Goal: Find contact information: Obtain details needed to contact an individual or organization

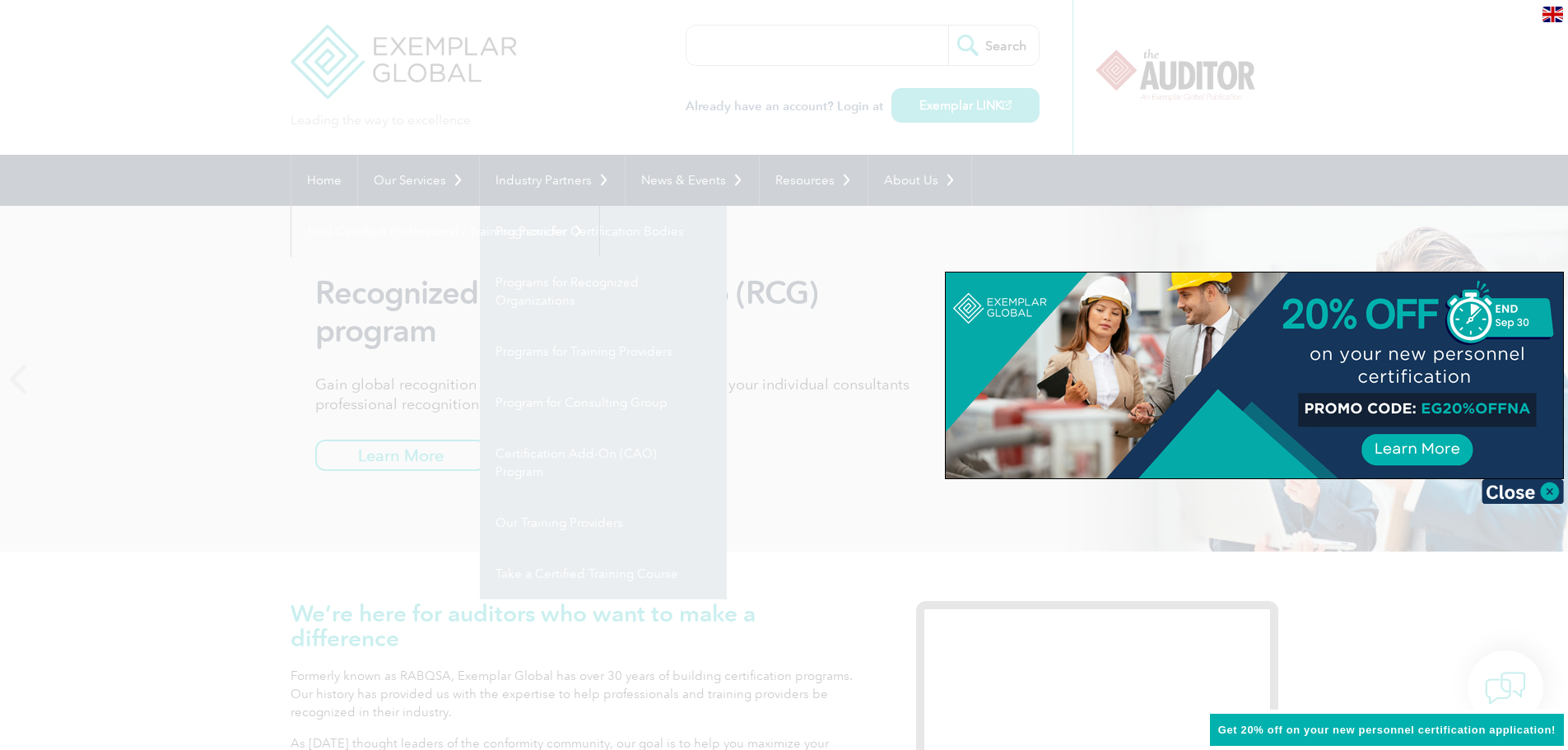
click at [1508, 491] on img at bounding box center [1522, 491] width 82 height 25
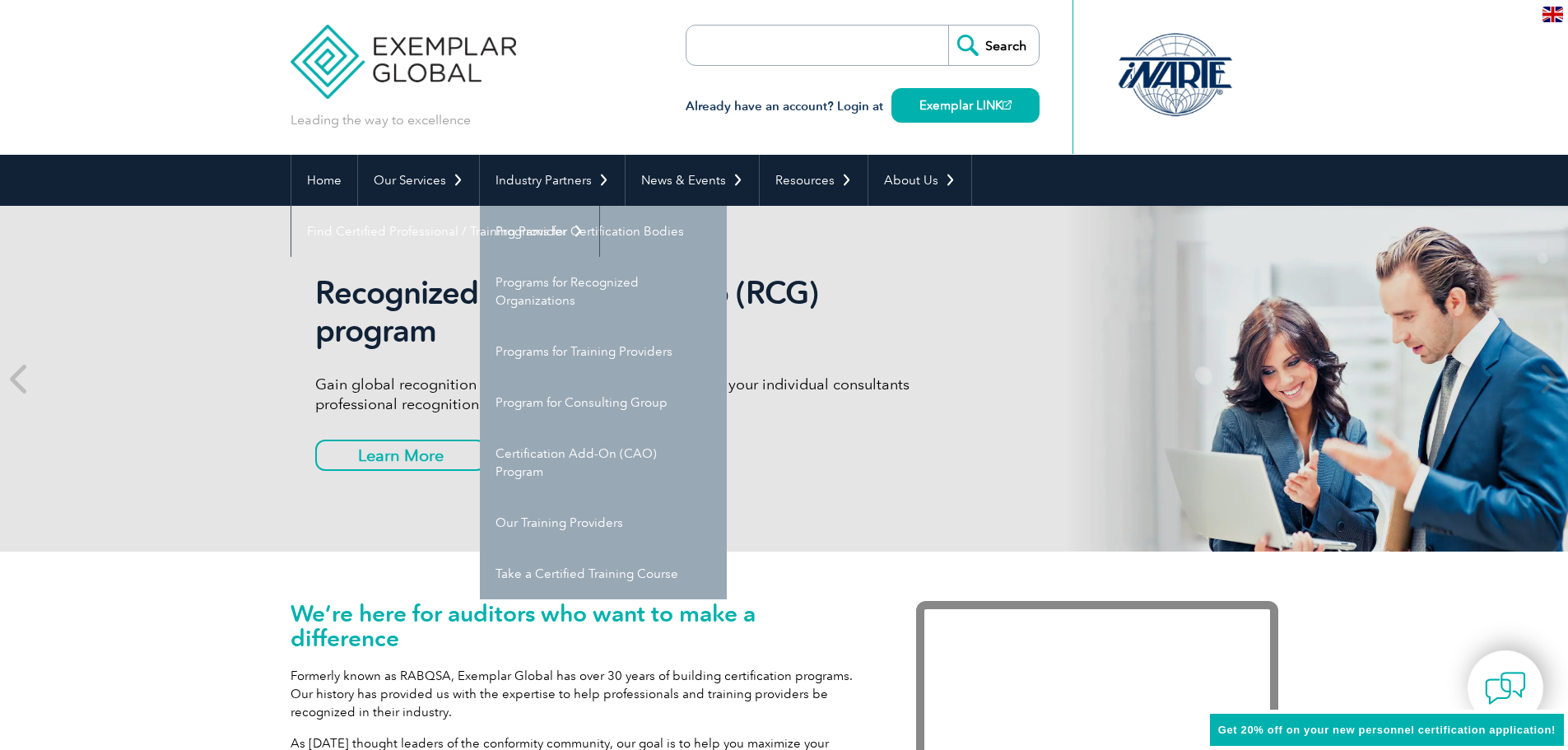
click at [243, 412] on div "Recognized Consulting Group (RCG) program Gain global recognition in the compli…" at bounding box center [784, 378] width 1568 height 346
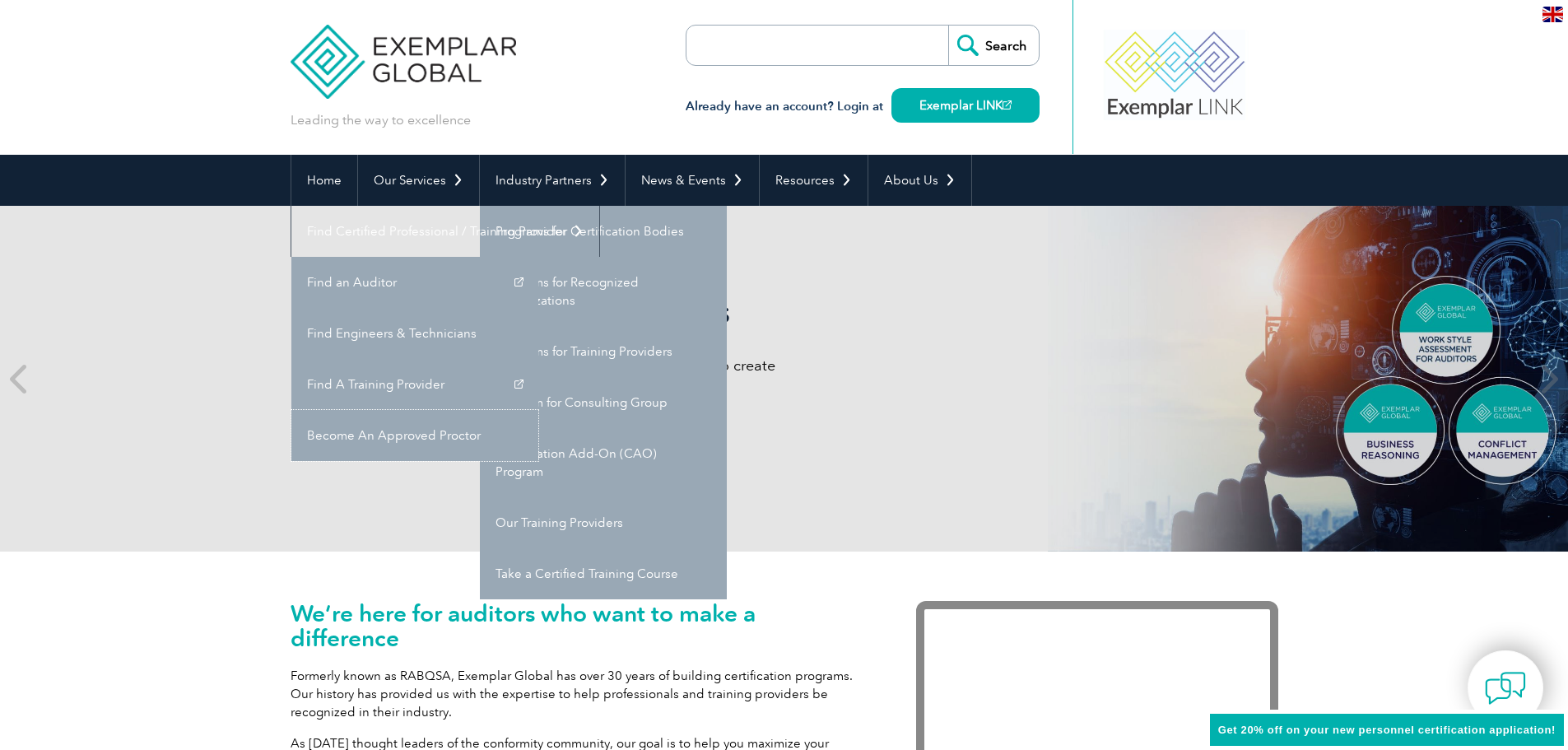
click at [539, 410] on link "Become An Approved Proctor" at bounding box center [414, 436] width 247 height 52
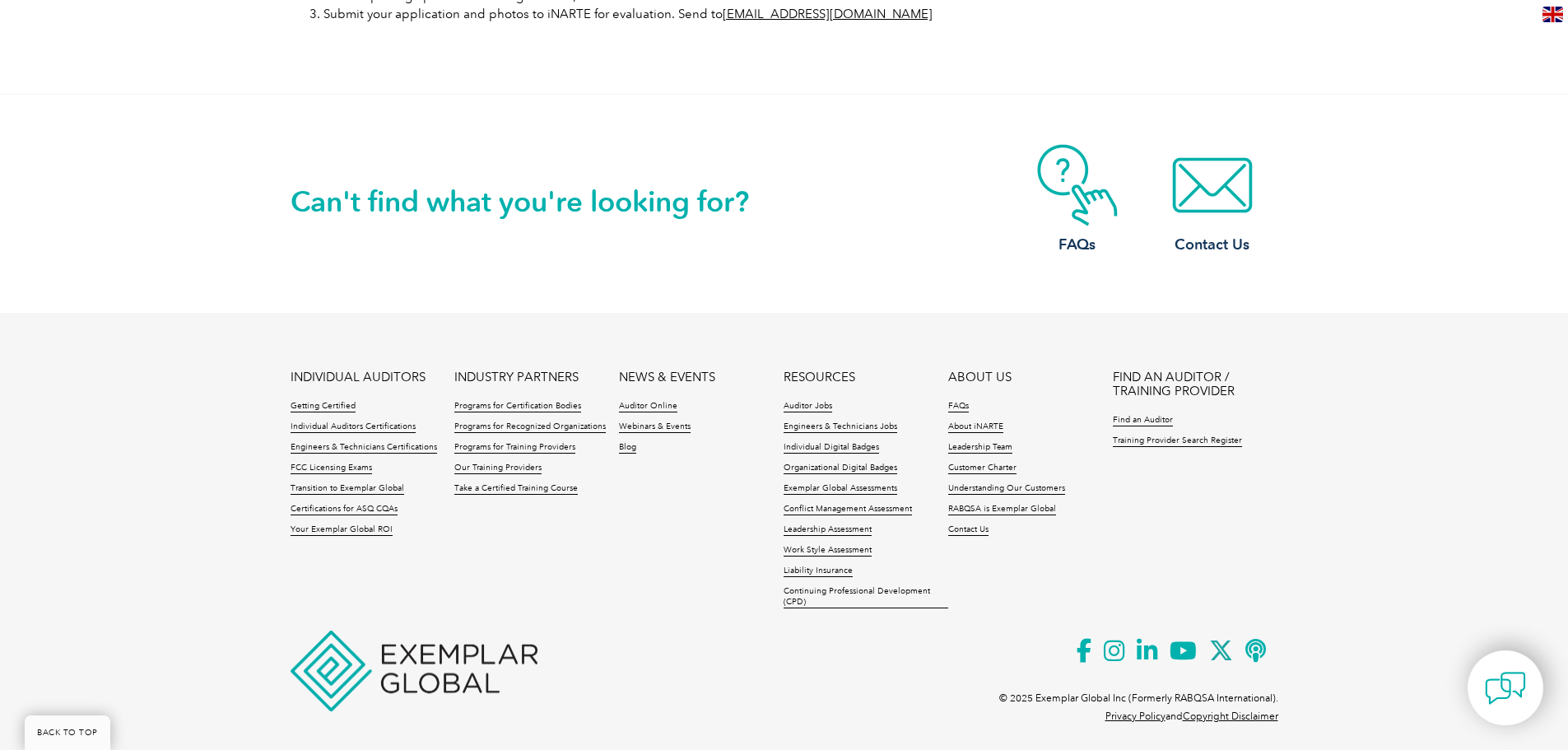
scroll to position [1256, 0]
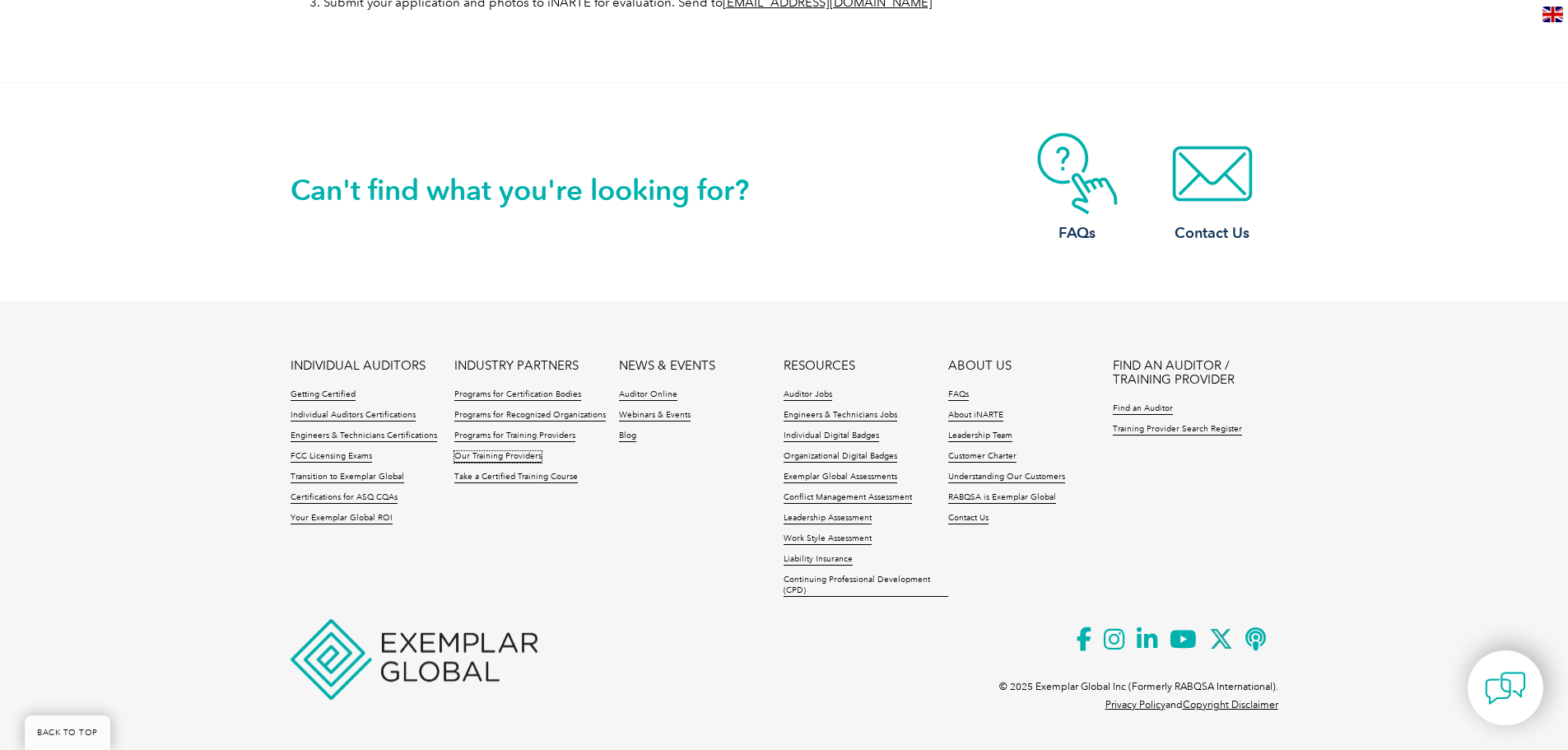
click at [478, 455] on link "Our Training Providers" at bounding box center [498, 457] width 87 height 12
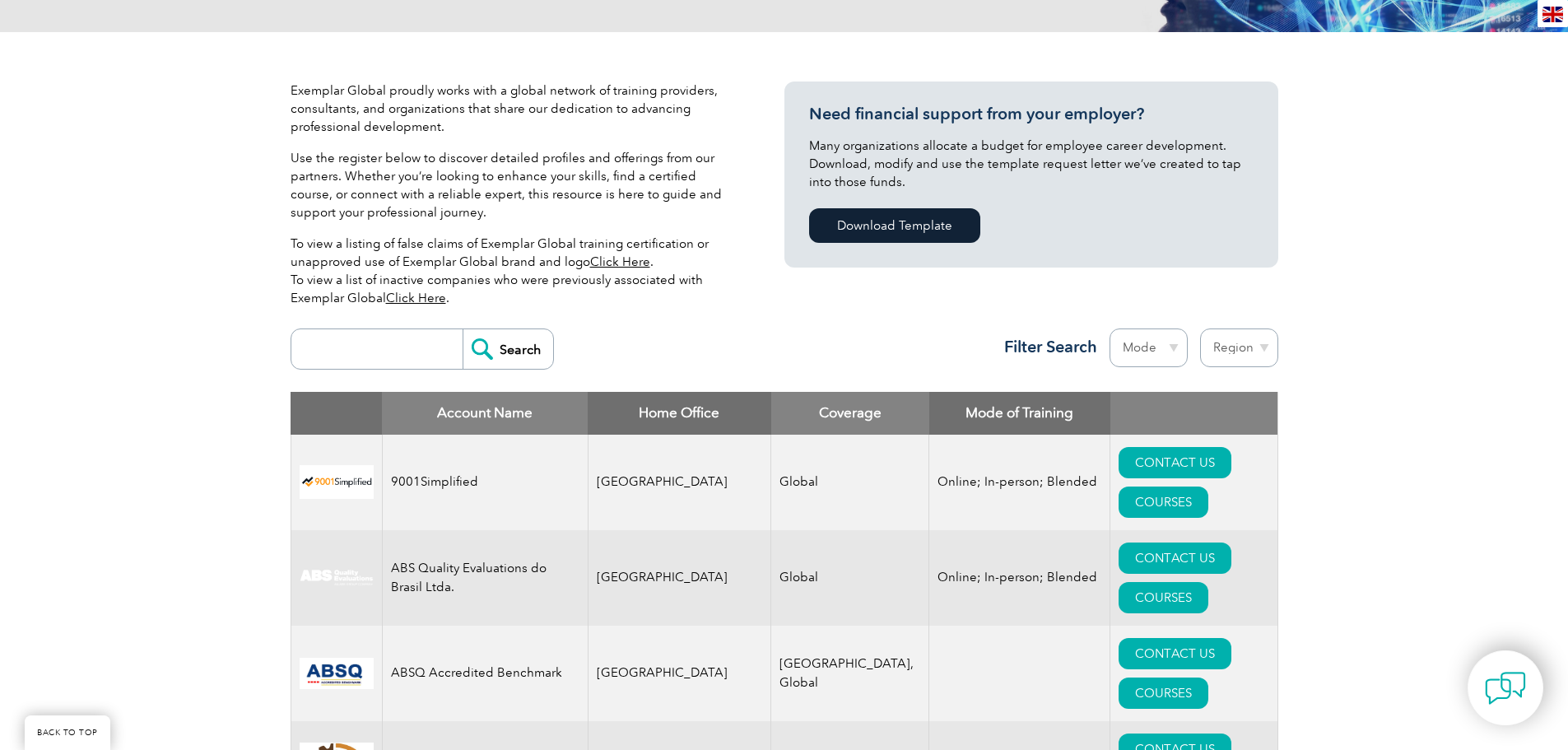
scroll to position [329, 0]
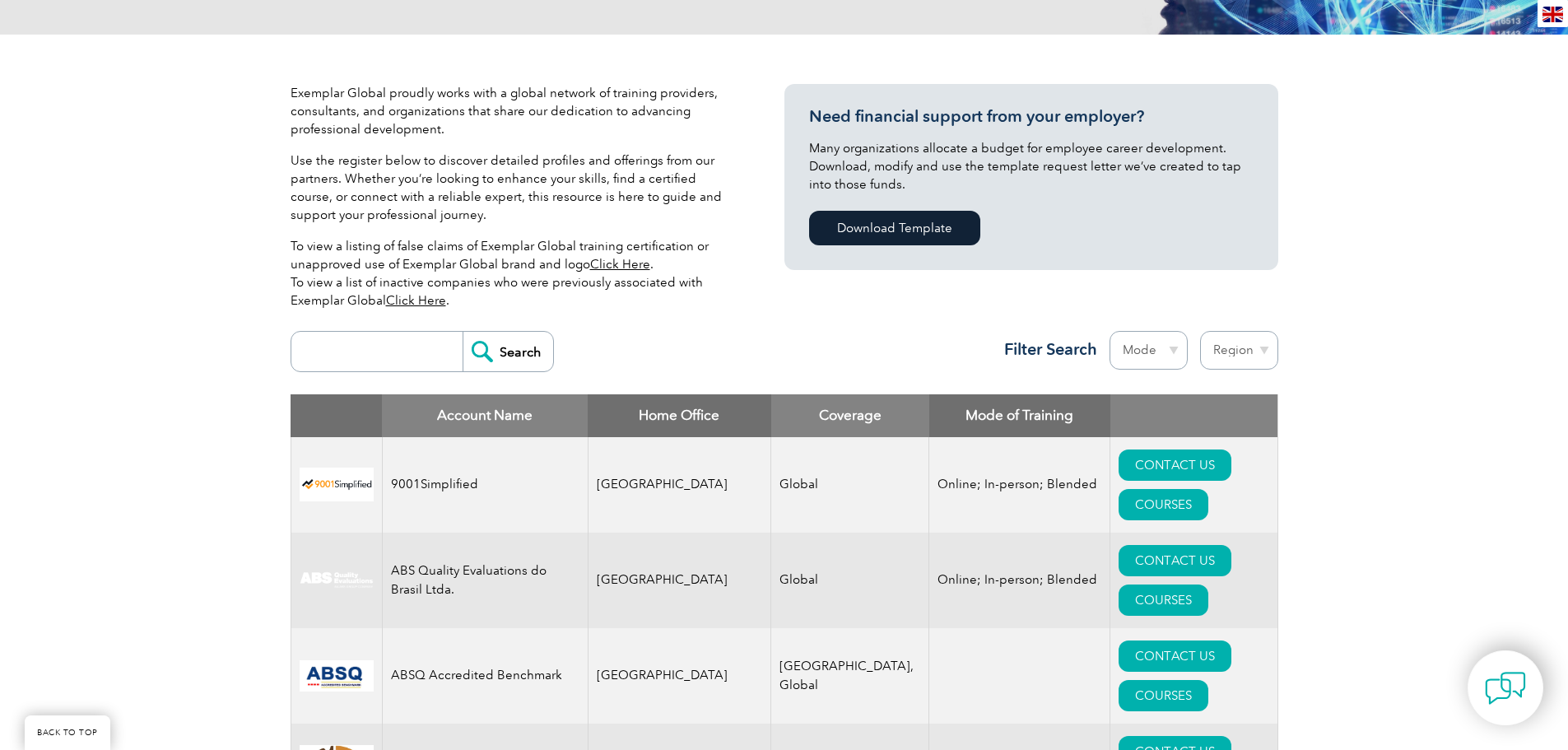
click at [1258, 349] on select "Region Australia Bahrain Bangladesh Brazil Canada Colombia Dominican Republic E…" at bounding box center [1239, 350] width 78 height 39
select select "[GEOGRAPHIC_DATA]"
click at [1201, 331] on select "Region Australia Bahrain Bangladesh Brazil Canada Colombia Dominican Republic E…" at bounding box center [1239, 350] width 78 height 39
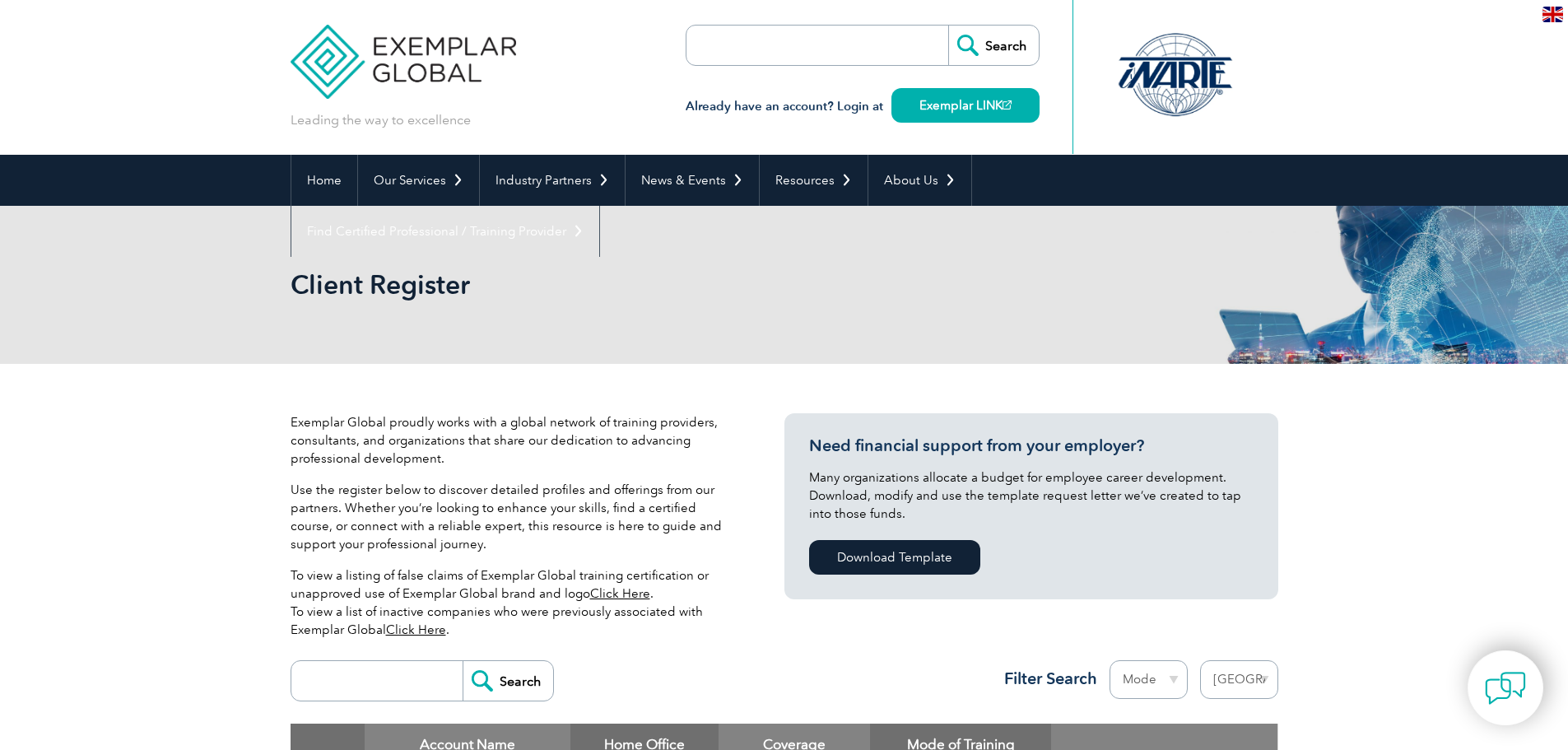
select select "[GEOGRAPHIC_DATA]"
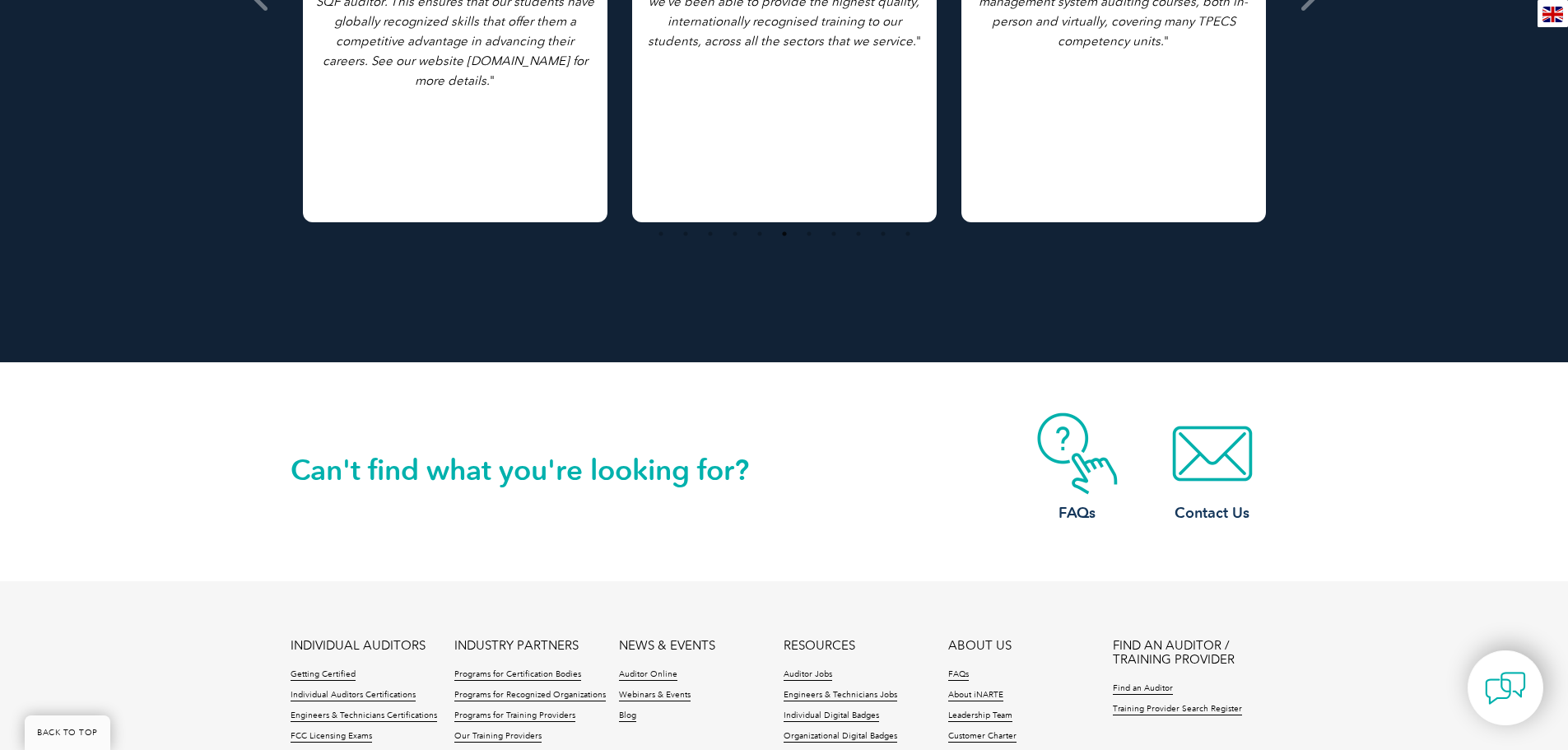
scroll to position [2186, 0]
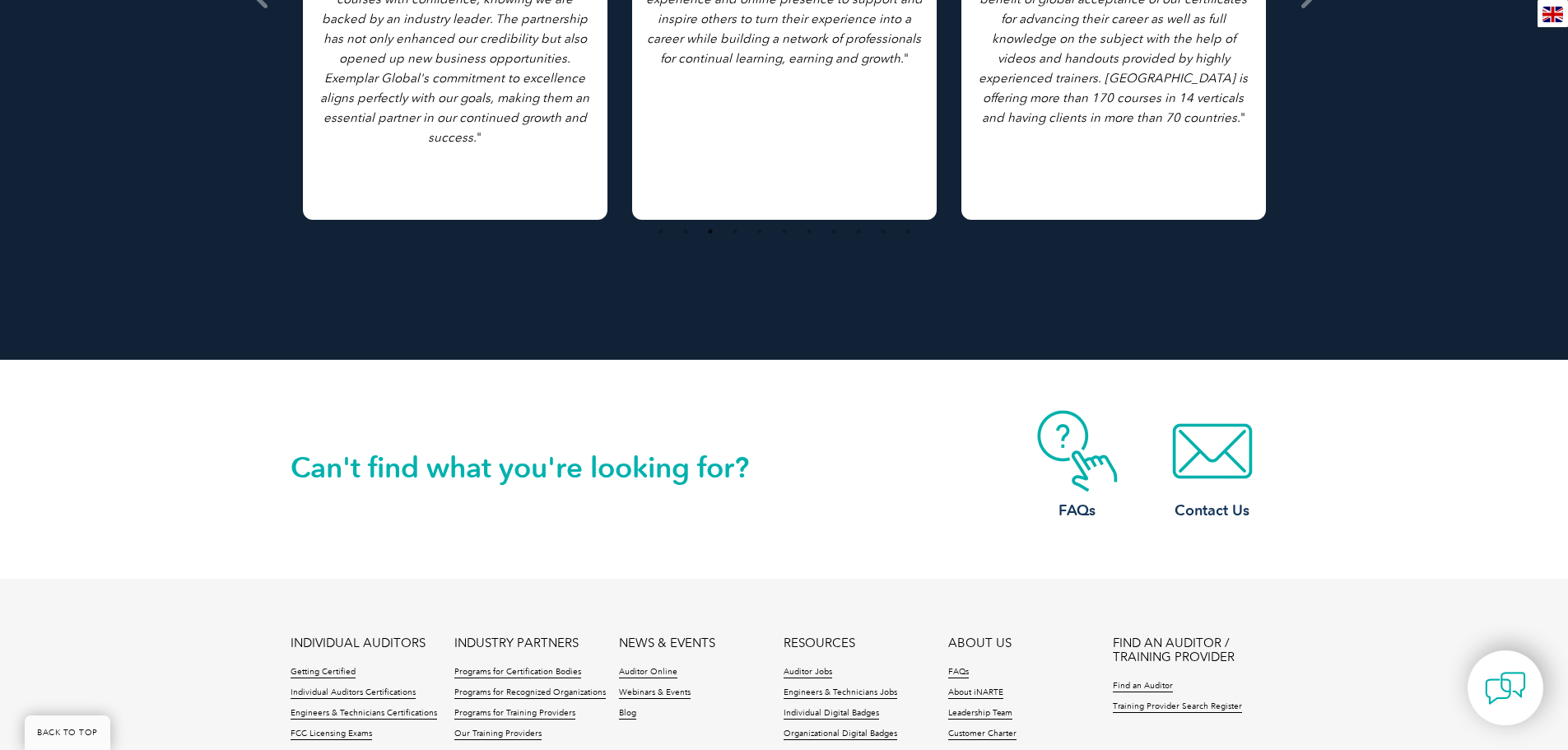
click at [1508, 690] on img at bounding box center [1506, 689] width 42 height 42
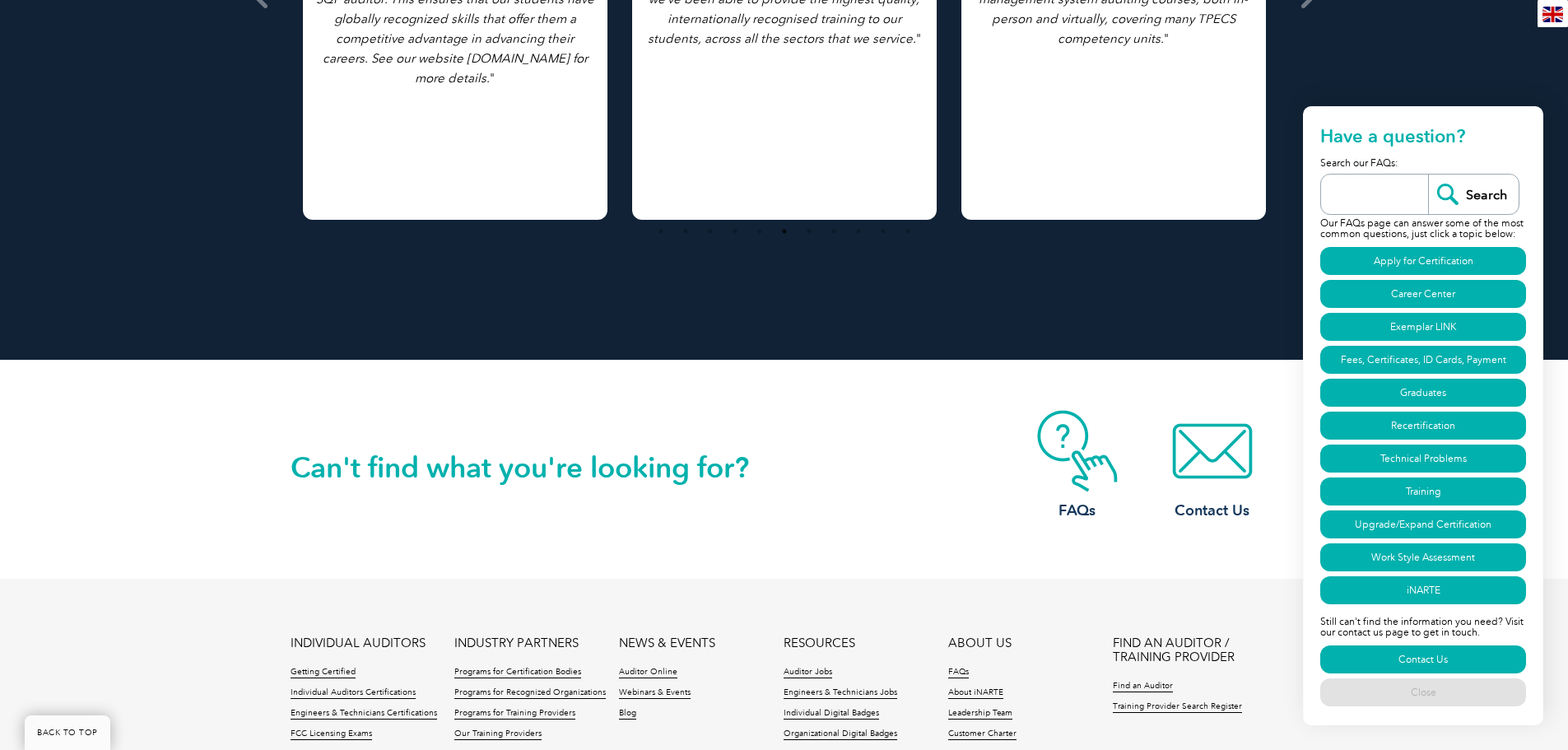
click at [1396, 662] on link "Contact Us" at bounding box center [1423, 660] width 206 height 28
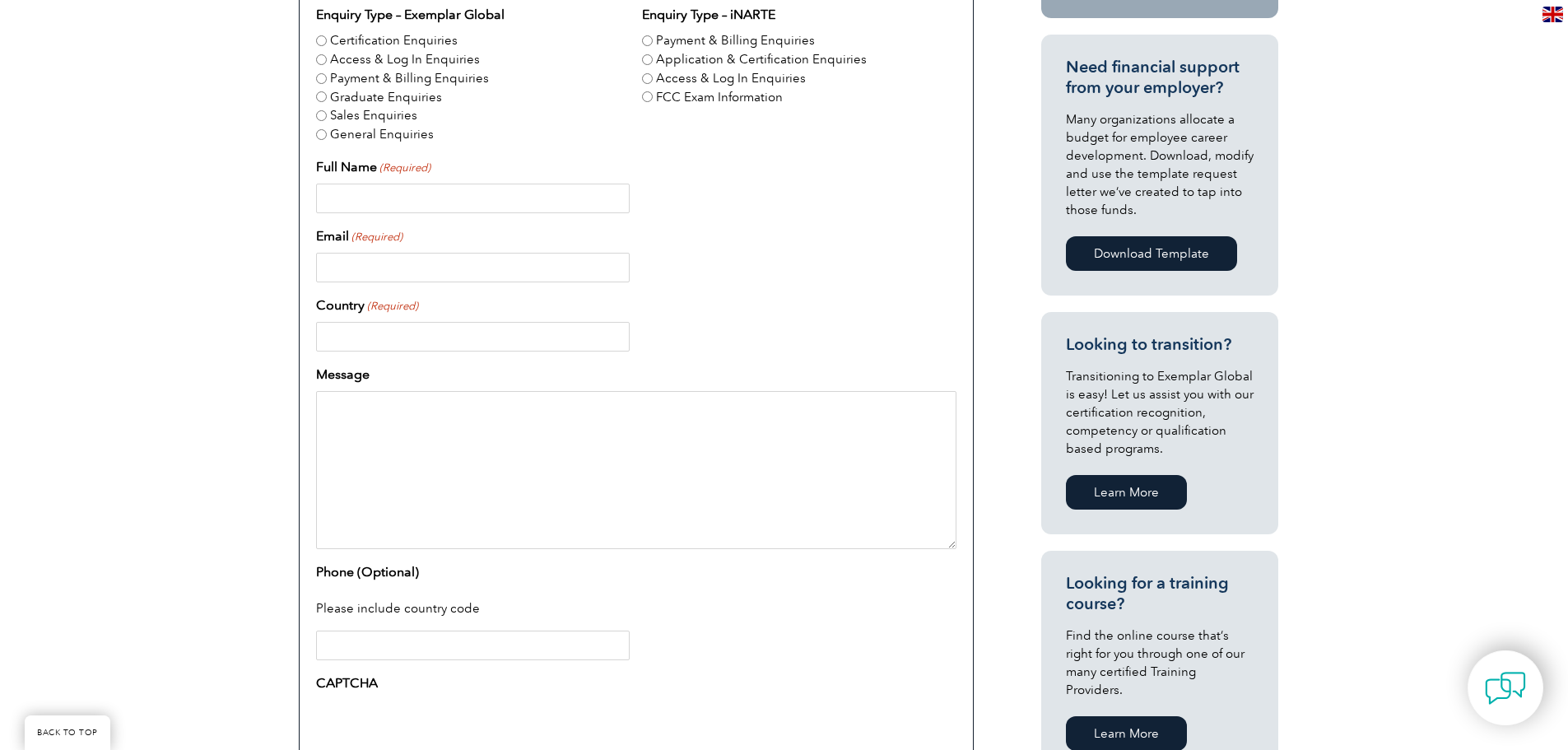
scroll to position [577, 0]
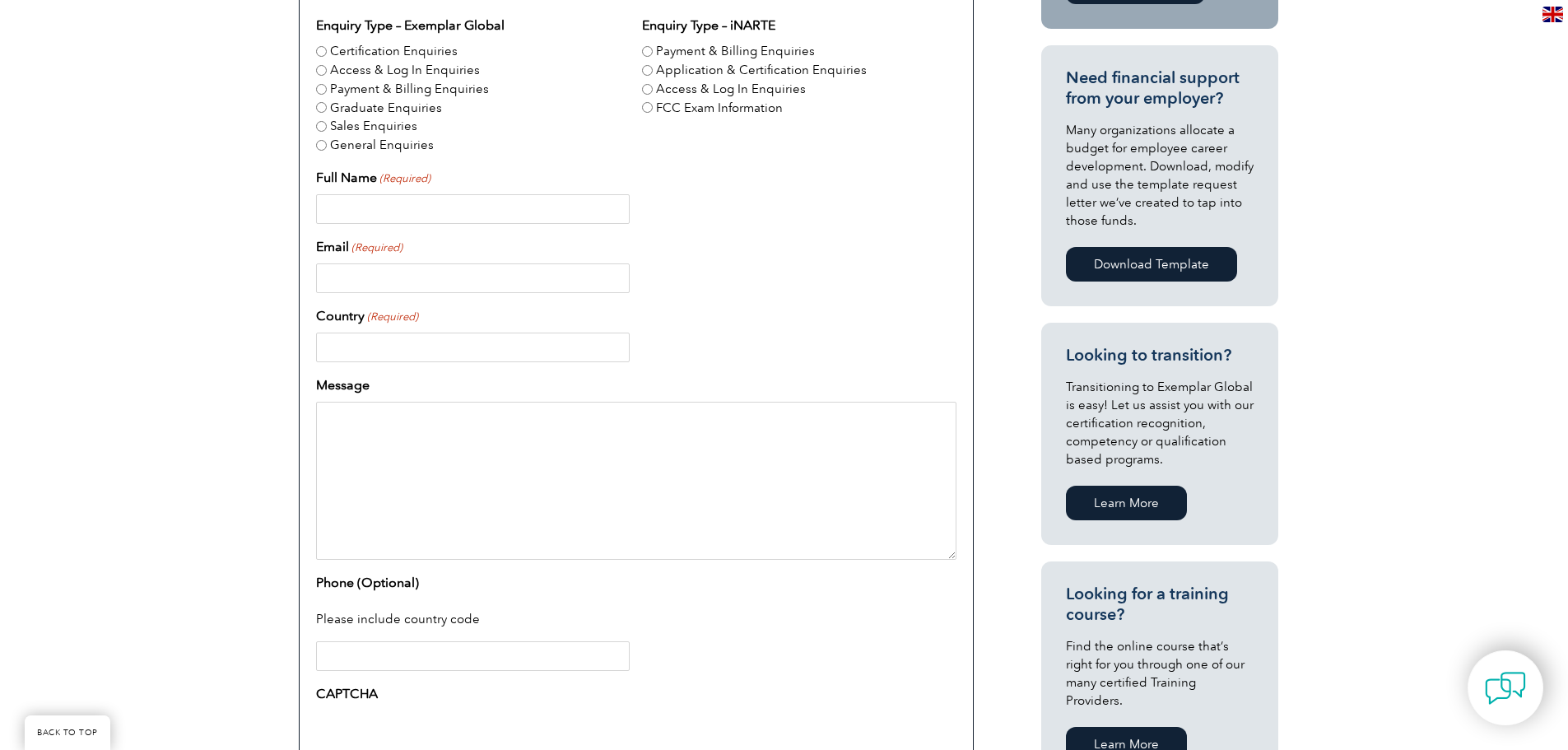
click at [379, 207] on input "Full Name (Required)" at bounding box center [472, 209] width 314 height 30
type input "gh"
drag, startPoint x: 367, startPoint y: 208, endPoint x: 280, endPoint y: 205, distance: 87.1
click at [280, 205] on div "Have a question or feedback for us? We’d love to hear from you! Please complete…" at bounding box center [784, 375] width 1568 height 1166
click at [375, 275] on input "Email (Required)" at bounding box center [472, 278] width 314 height 30
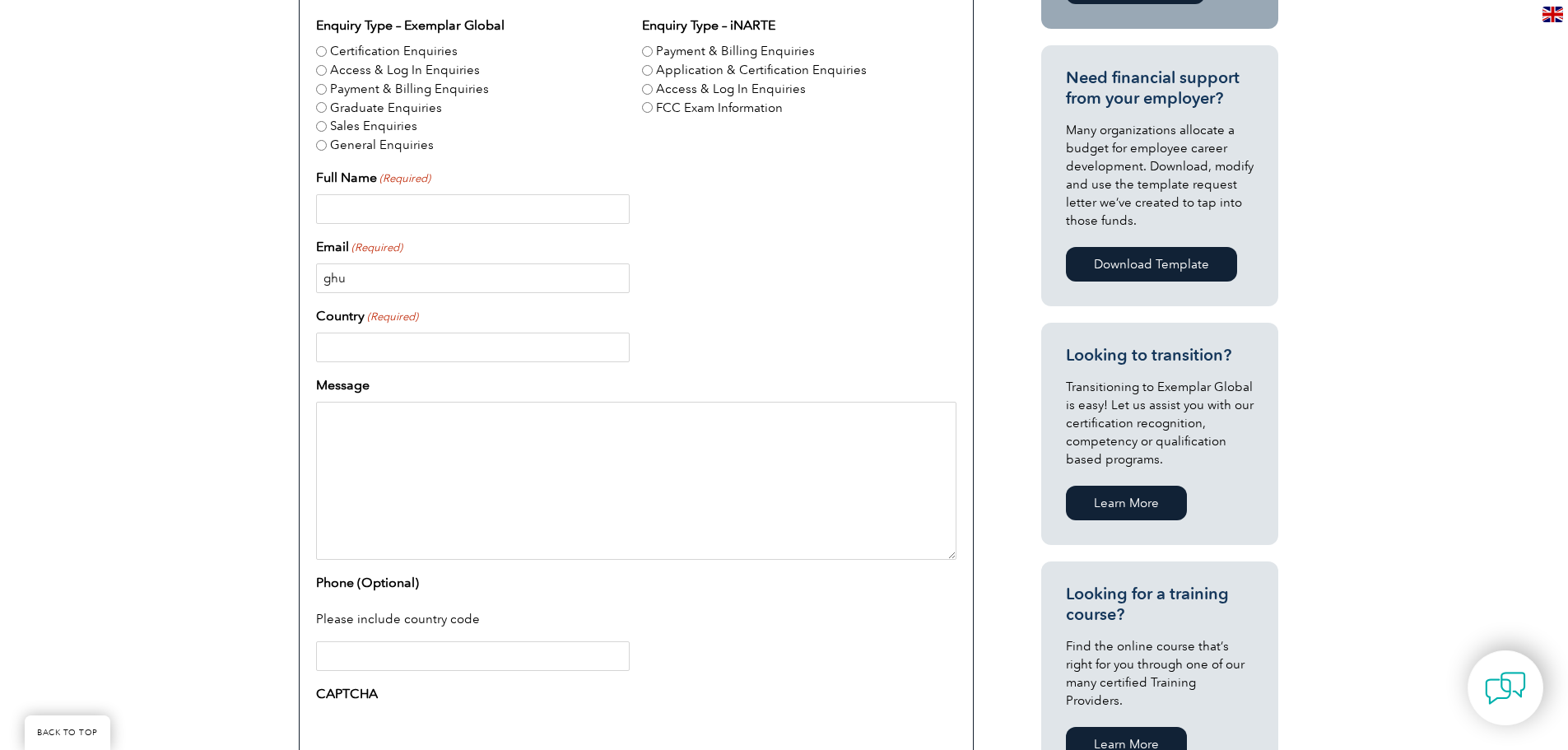
type input "ghulam@icon-og.com"
type input "Ghulam Sabir"
type input "[GEOGRAPHIC_DATA]"
type input "0507533191"
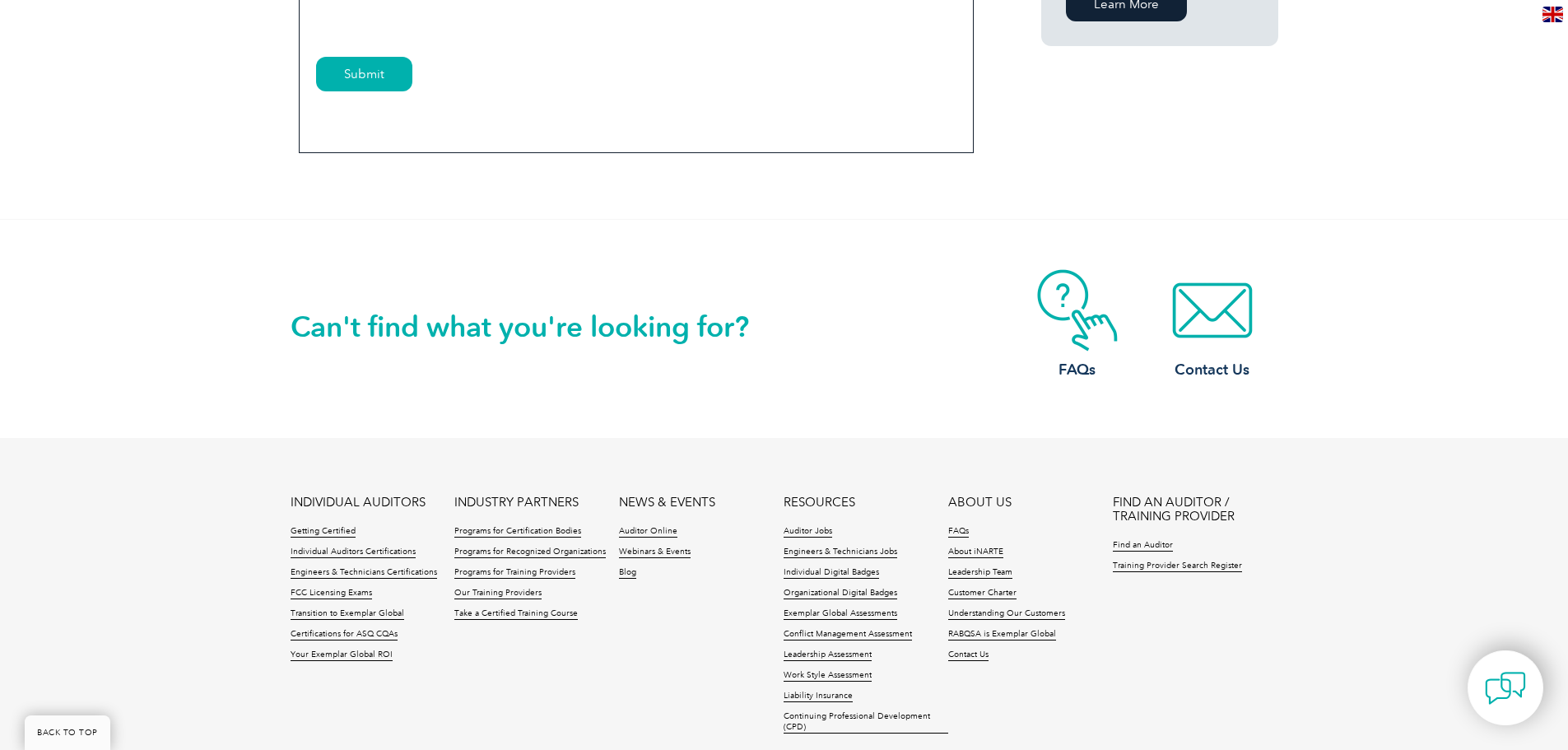
scroll to position [1318, 0]
click at [1189, 566] on link "Training Provider Search Register" at bounding box center [1178, 566] width 129 height 12
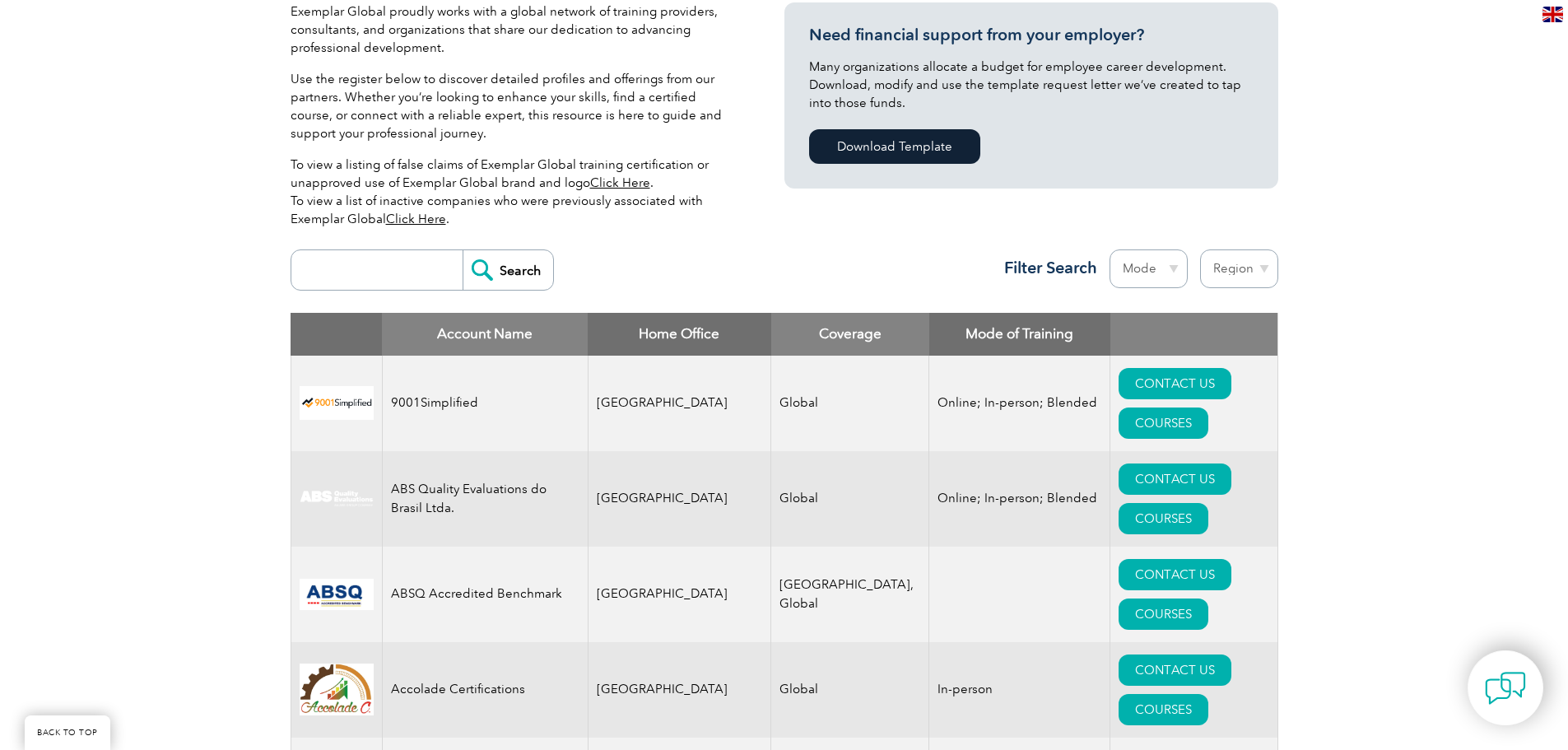
scroll to position [412, 0]
click at [1172, 269] on select "Mode Online In-person Blended" at bounding box center [1148, 268] width 78 height 39
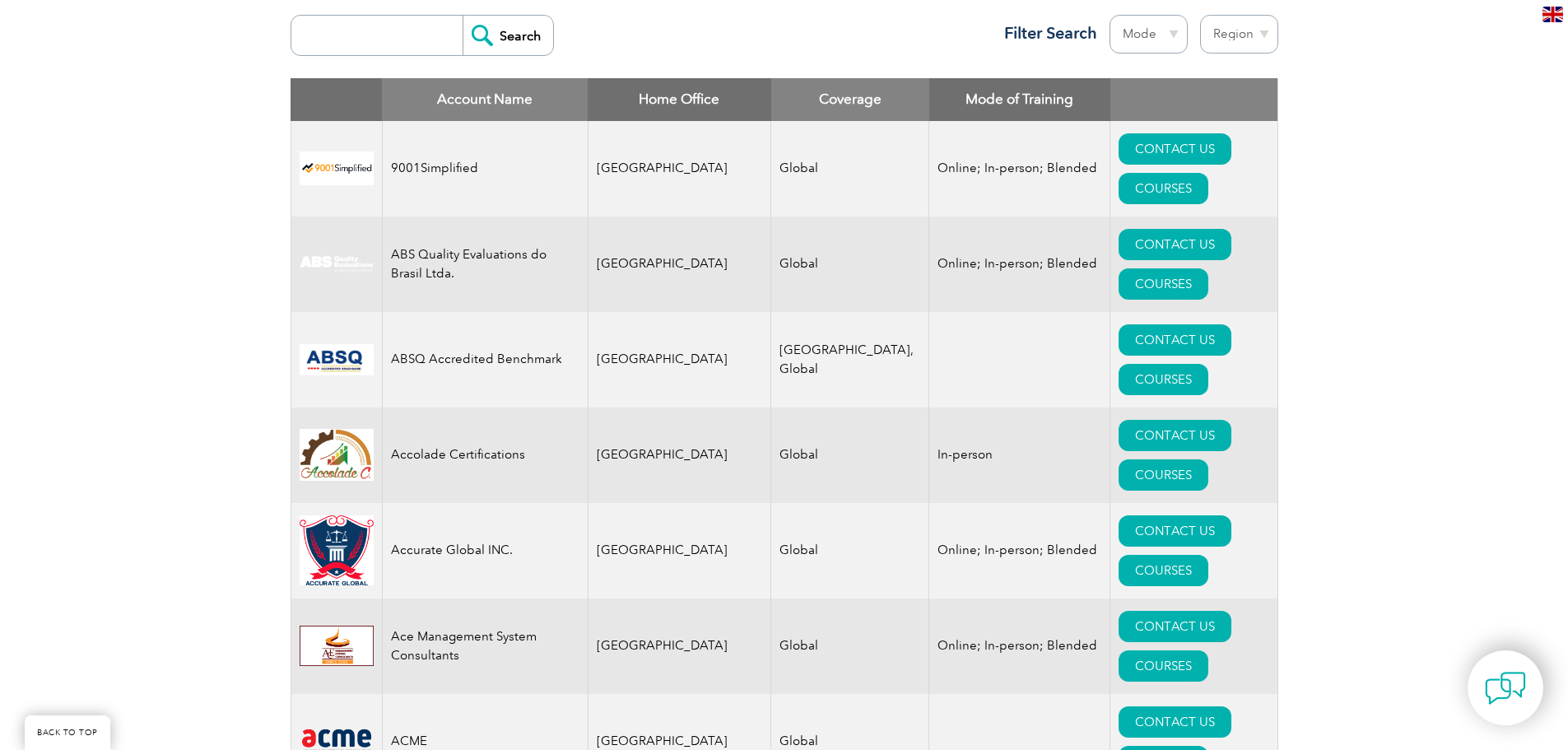
scroll to position [741, 0]
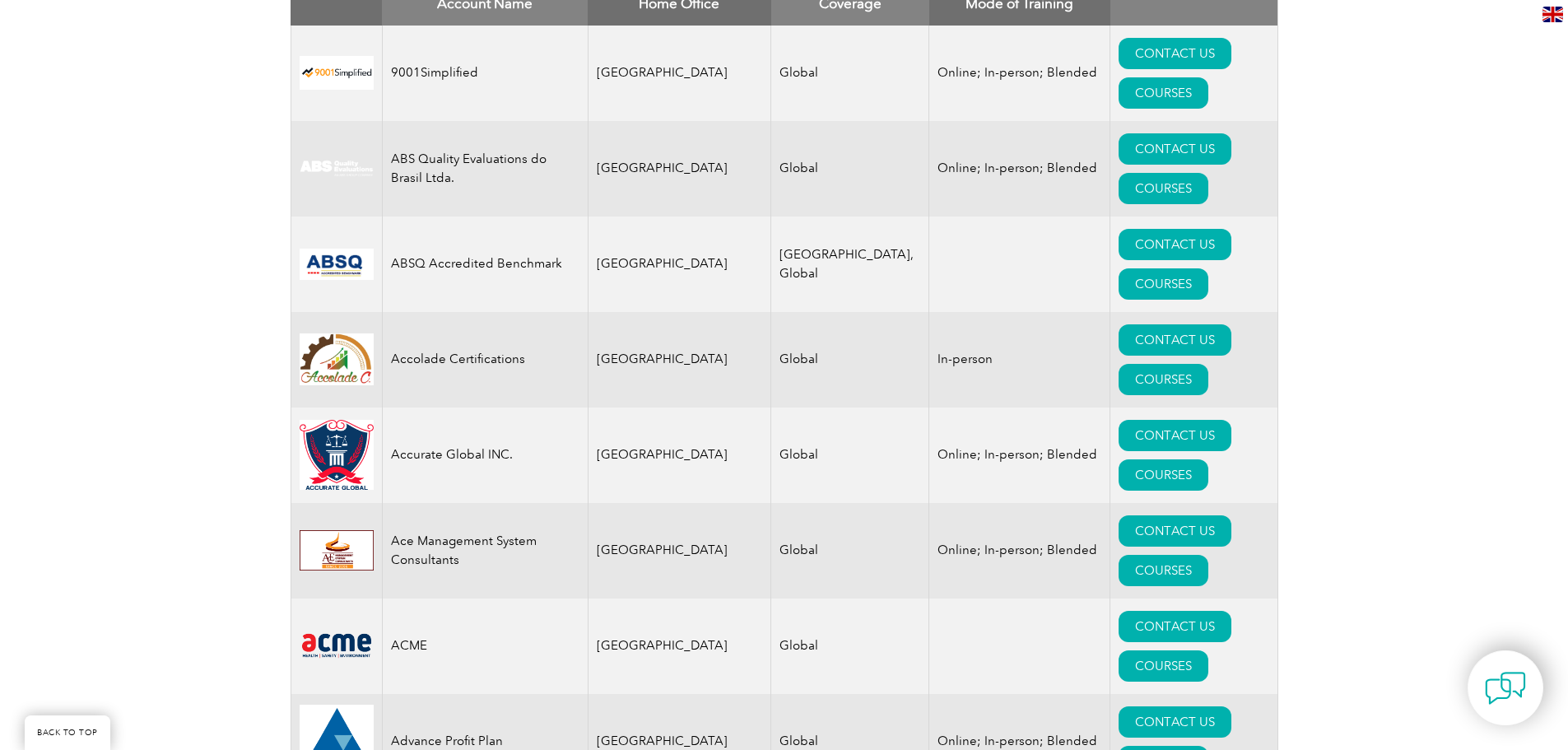
click at [1503, 693] on img at bounding box center [1506, 689] width 42 height 42
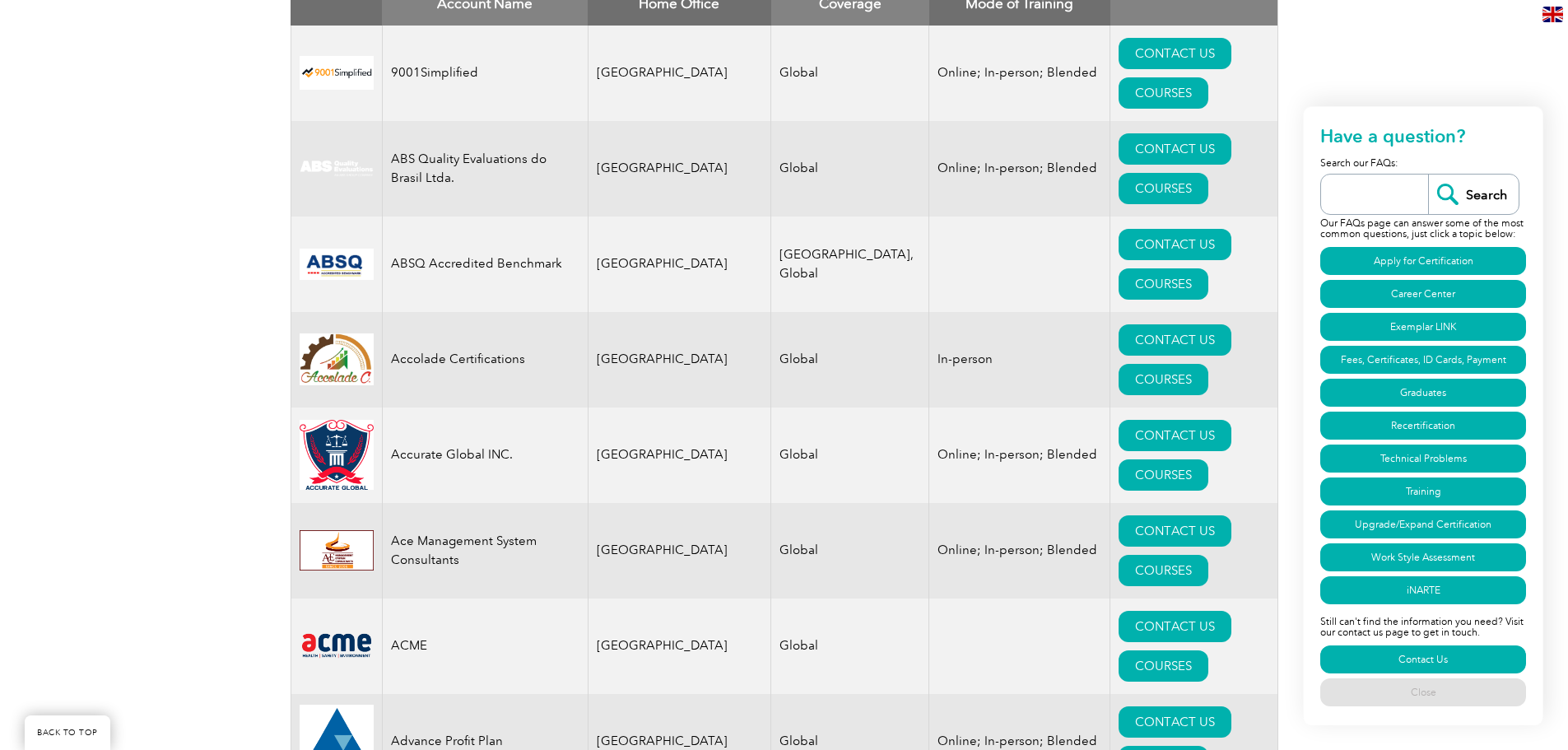
click at [1426, 656] on link "Contact Us" at bounding box center [1423, 660] width 206 height 28
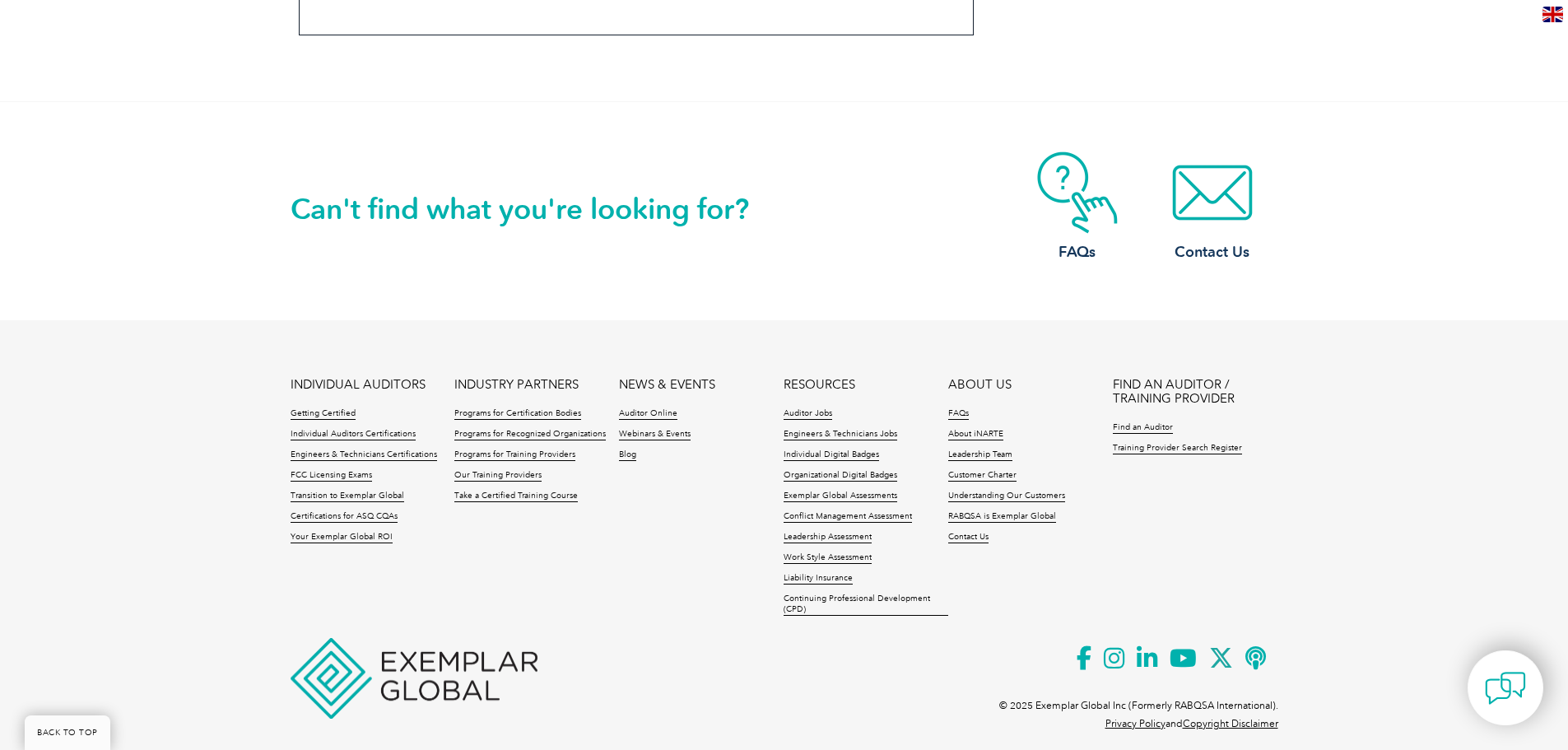
scroll to position [1453, 0]
